Goal: Use online tool/utility: Utilize a website feature to perform a specific function

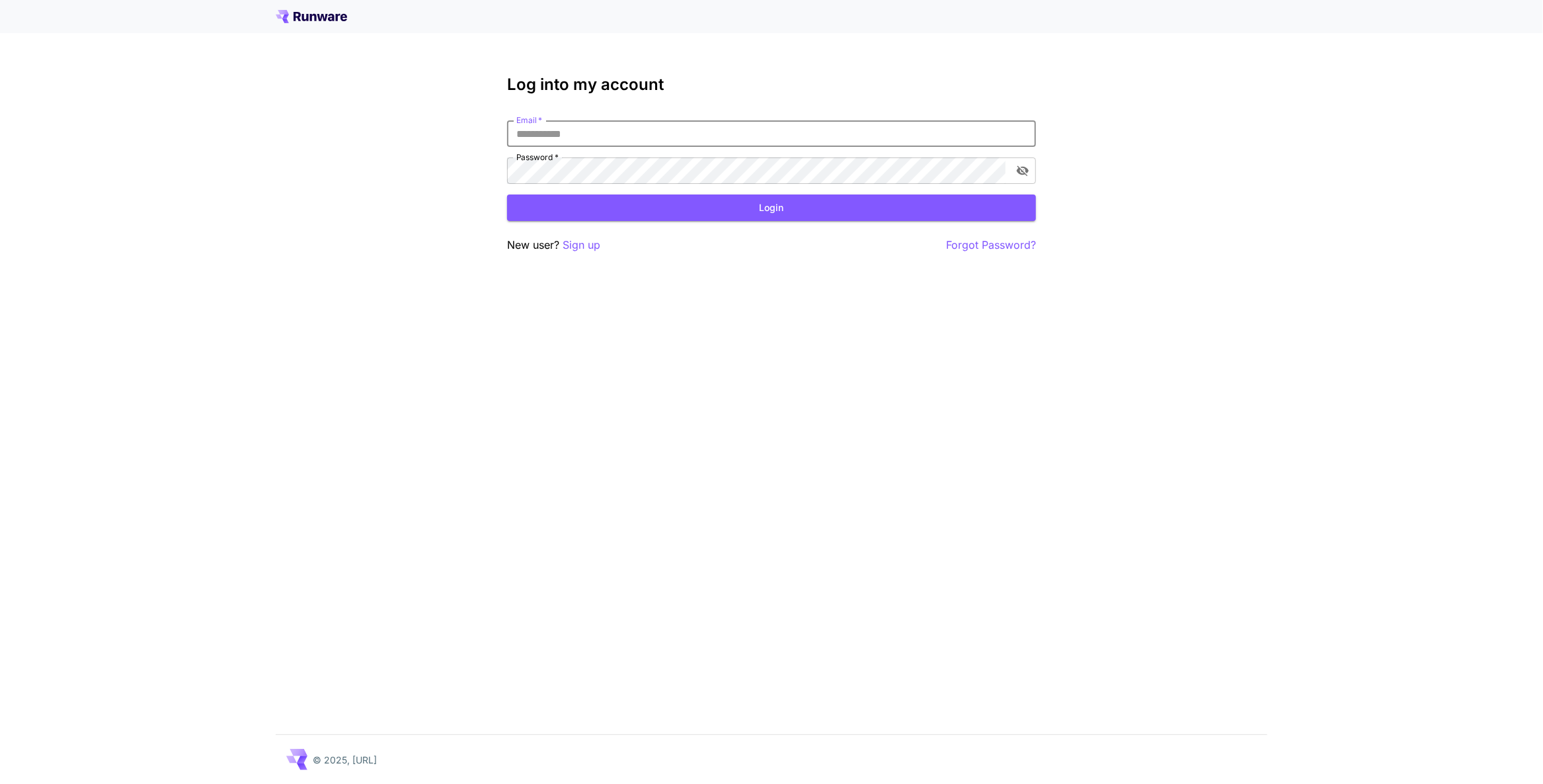
click at [569, 136] on input "Email   *" at bounding box center [772, 133] width 529 height 26
type input "**********"
click button "Login" at bounding box center [772, 208] width 529 height 27
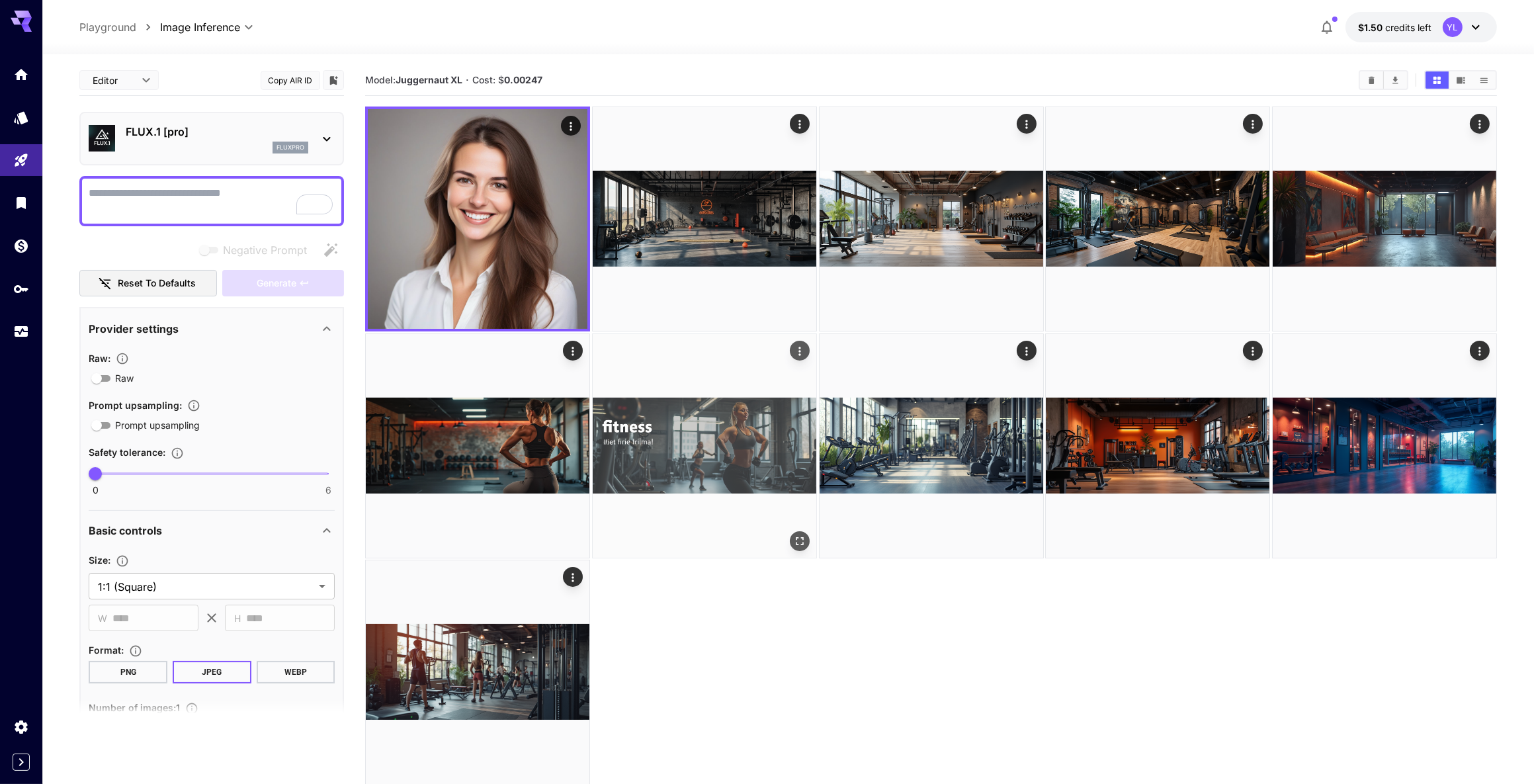
type input "**"
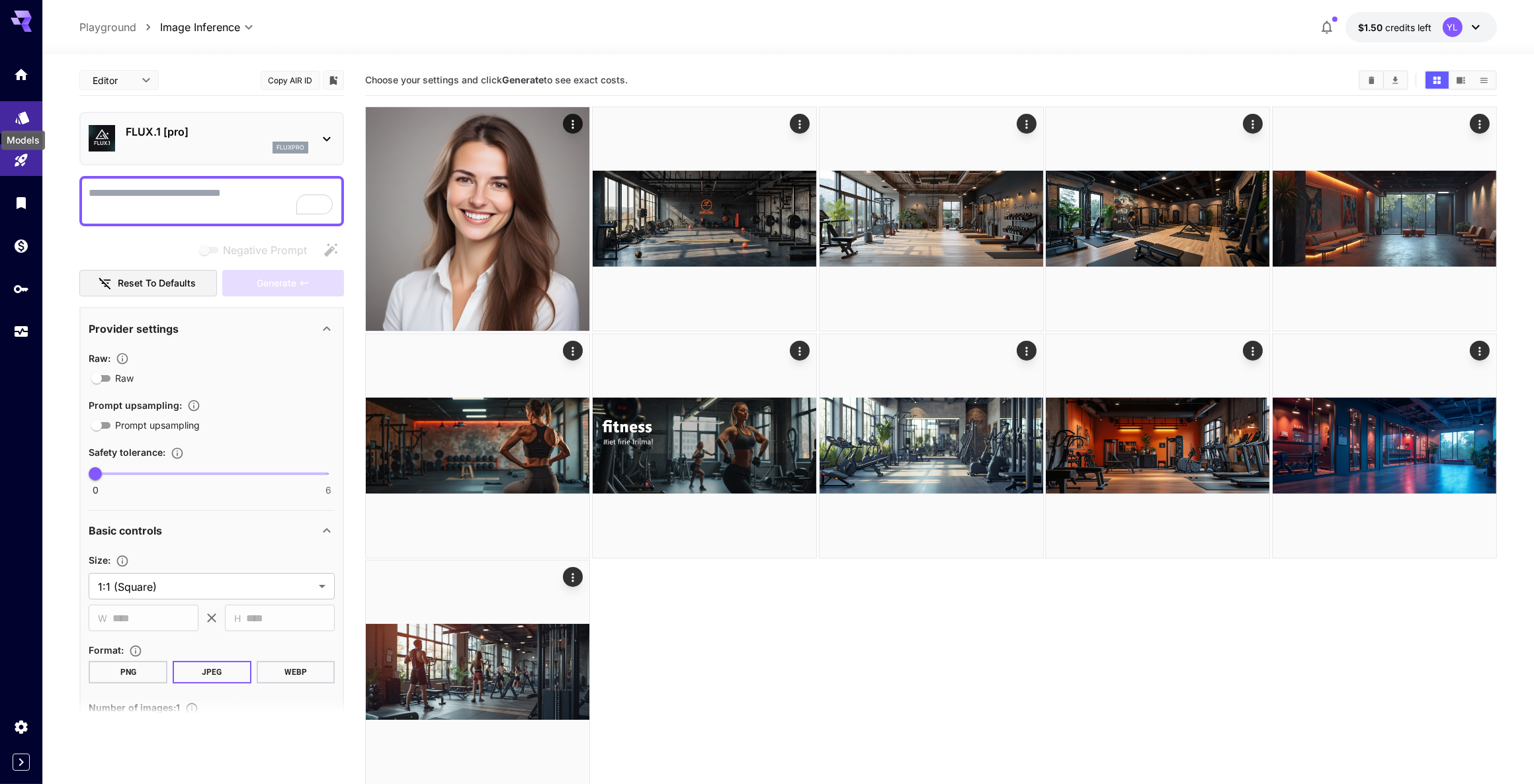
click at [20, 115] on icon "Models" at bounding box center [22, 113] width 14 height 13
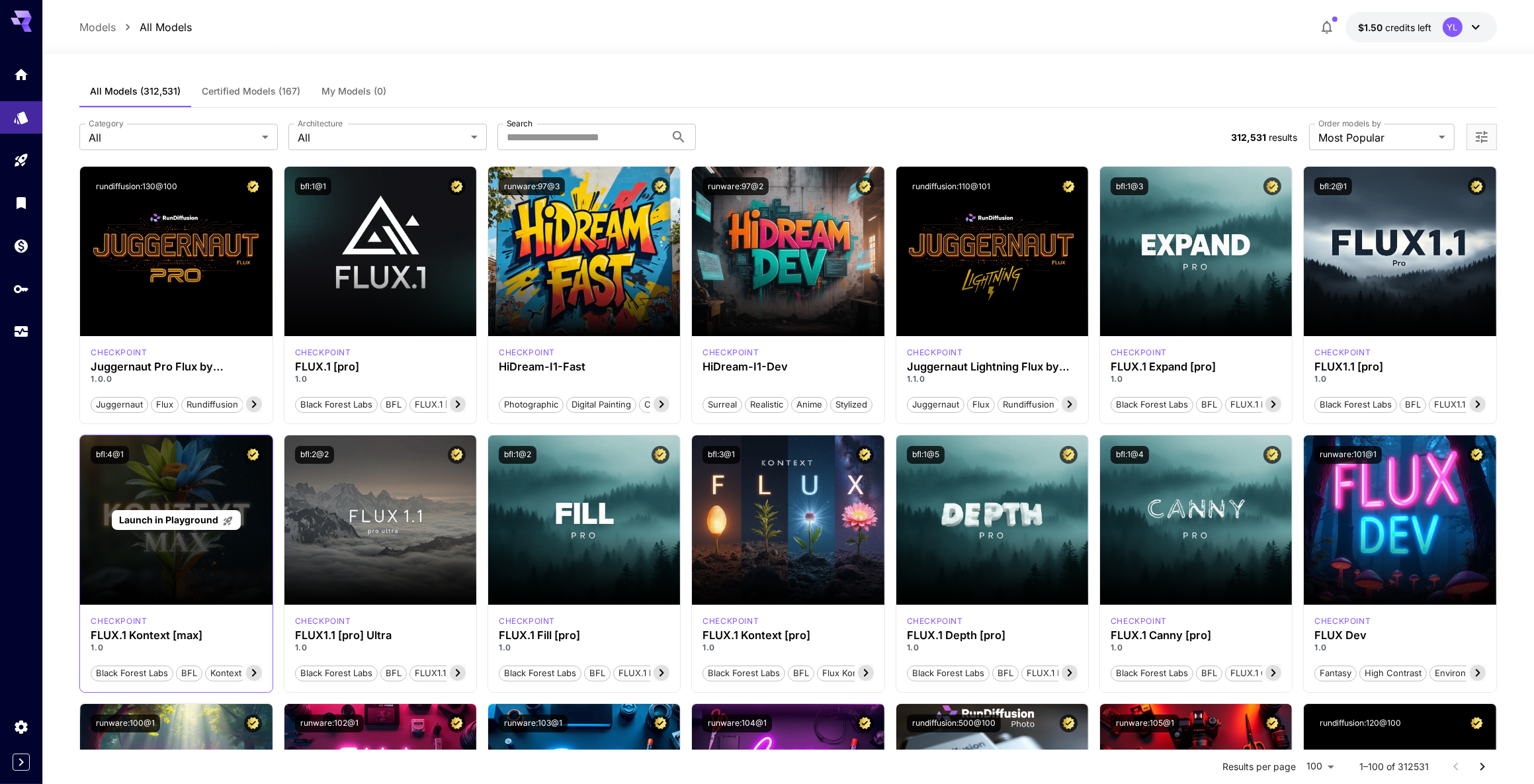
click at [196, 488] on div "Launch in Playground" at bounding box center [176, 520] width 192 height 170
click at [188, 519] on span "Launch in Playground" at bounding box center [168, 520] width 99 height 12
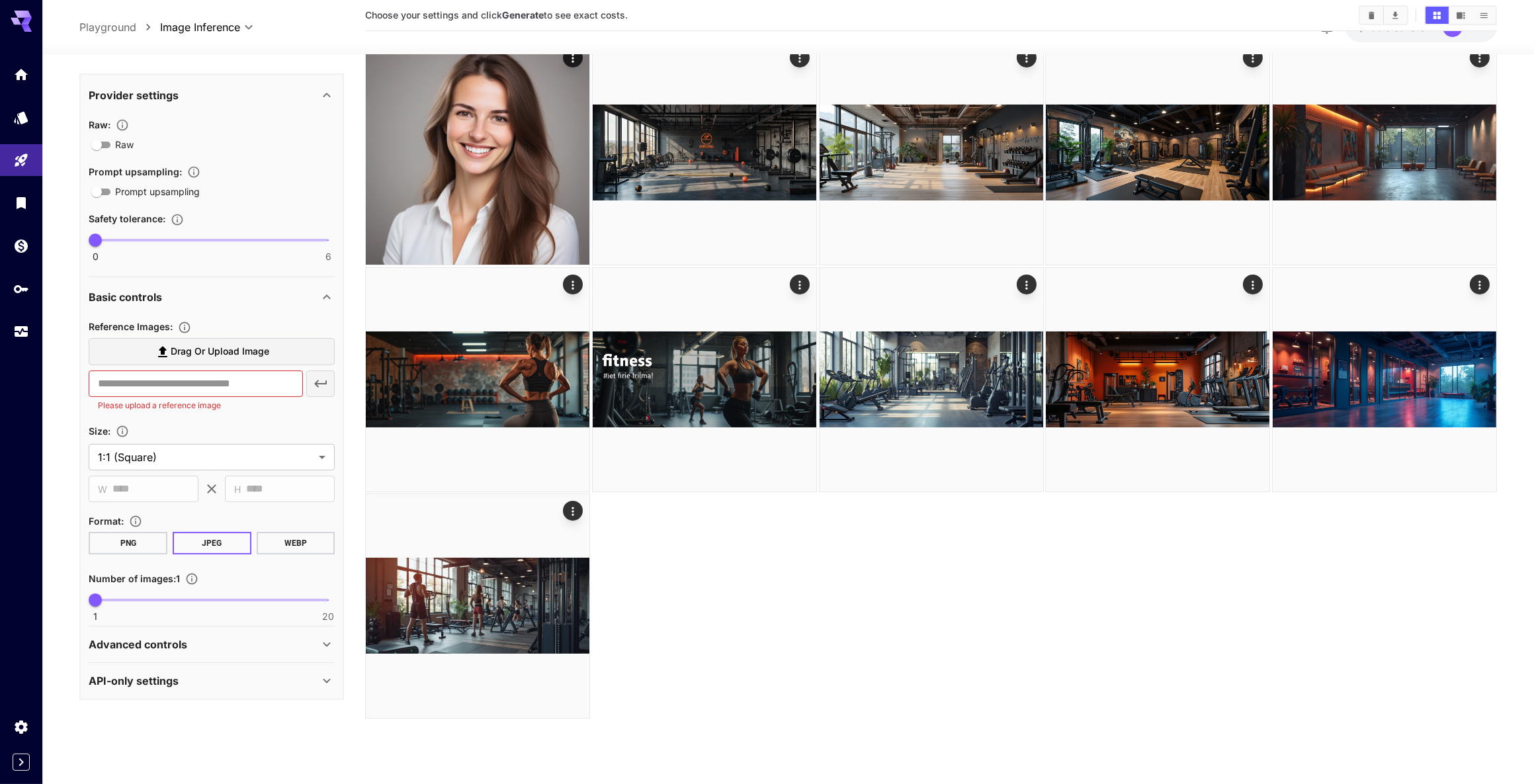
scroll to position [232, 0]
click at [179, 640] on p "Advanced controls" at bounding box center [138, 644] width 98 height 15
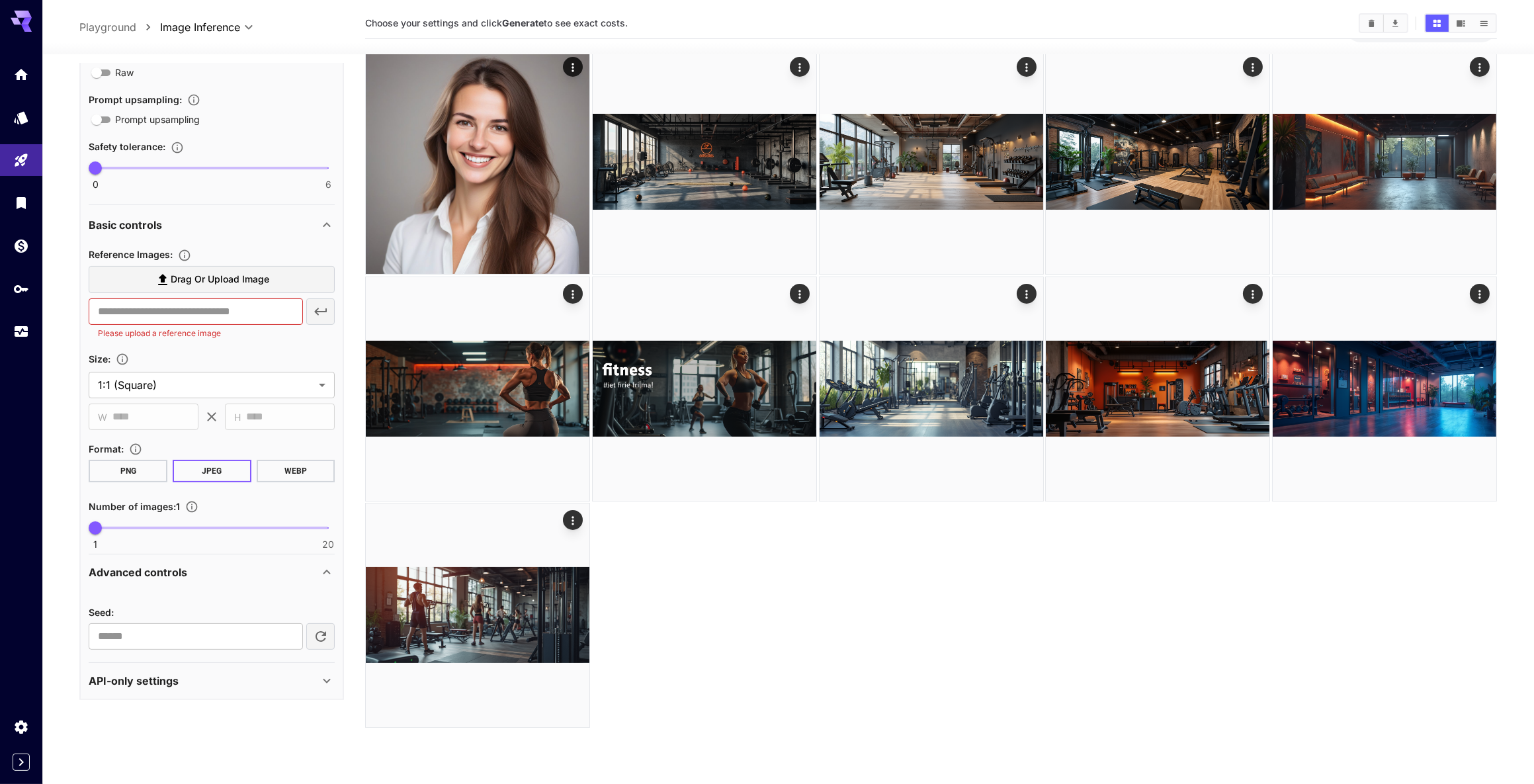
scroll to position [38, 0]
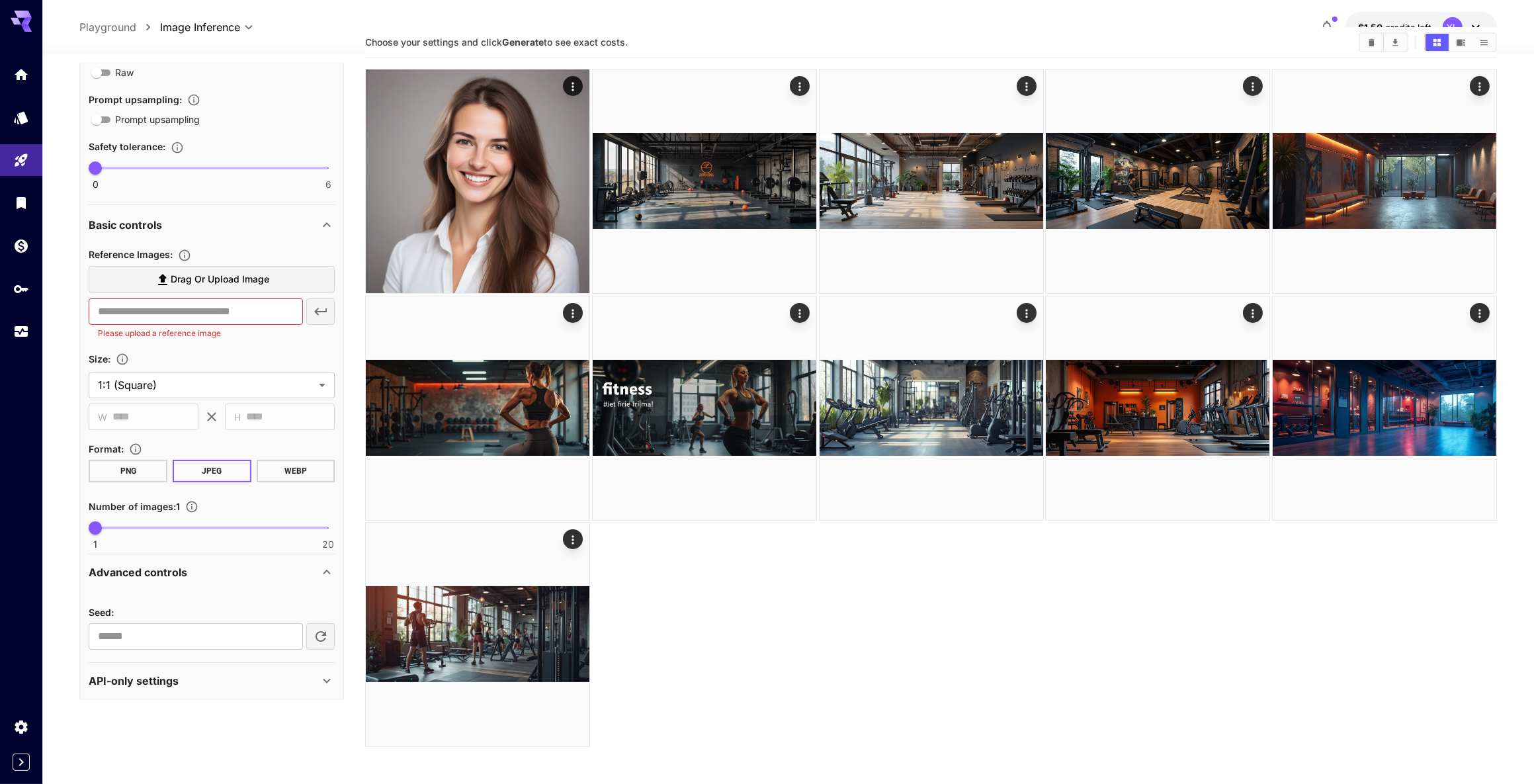
click at [195, 569] on div "Advanced controls" at bounding box center [204, 572] width 231 height 15
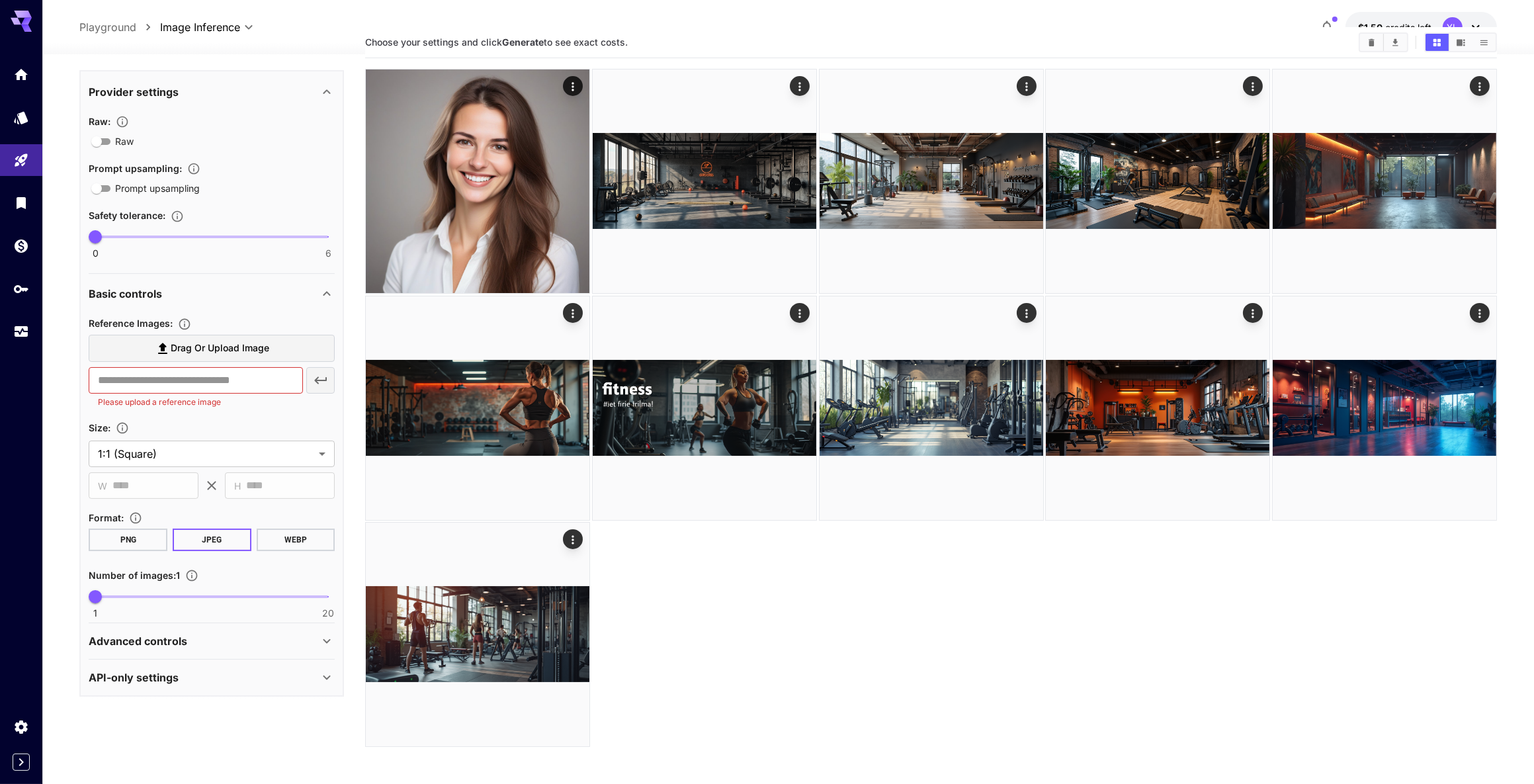
scroll to position [0, 0]
click at [150, 681] on p "API-only settings" at bounding box center [133, 680] width 90 height 15
